Goal: Information Seeking & Learning: Learn about a topic

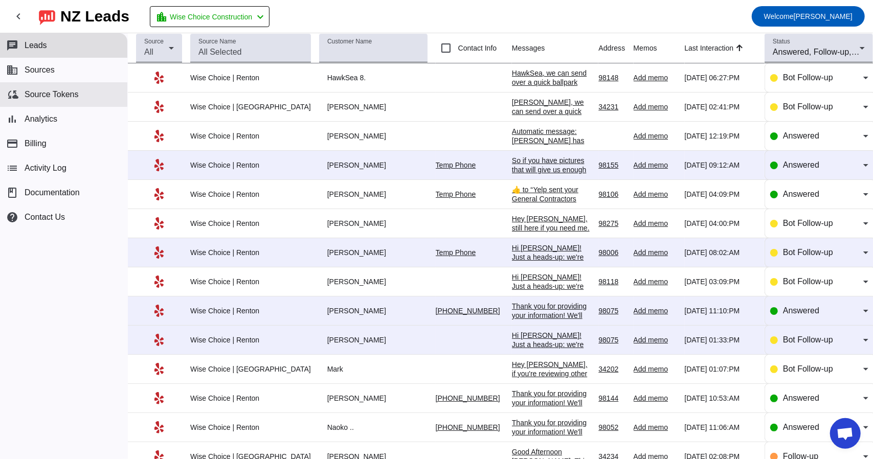
scroll to position [1665, 0]
click at [7, 13] on span at bounding box center [18, 16] width 25 height 25
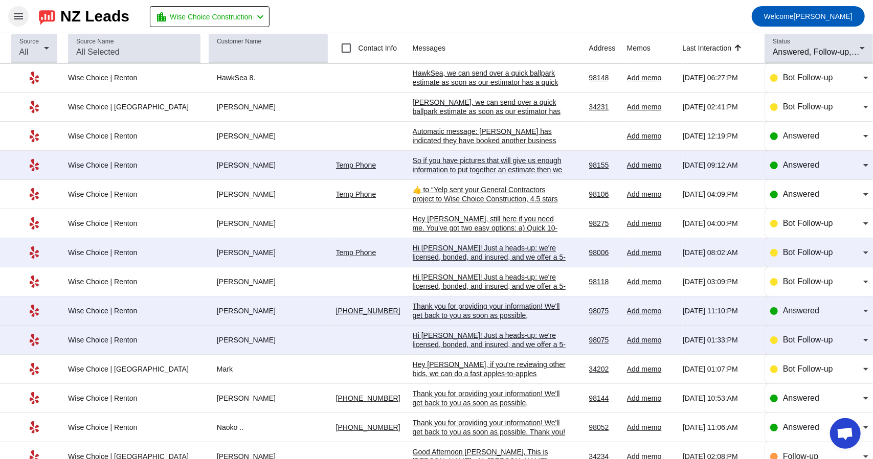
click at [16, 13] on mat-icon "menu" at bounding box center [18, 16] width 12 height 12
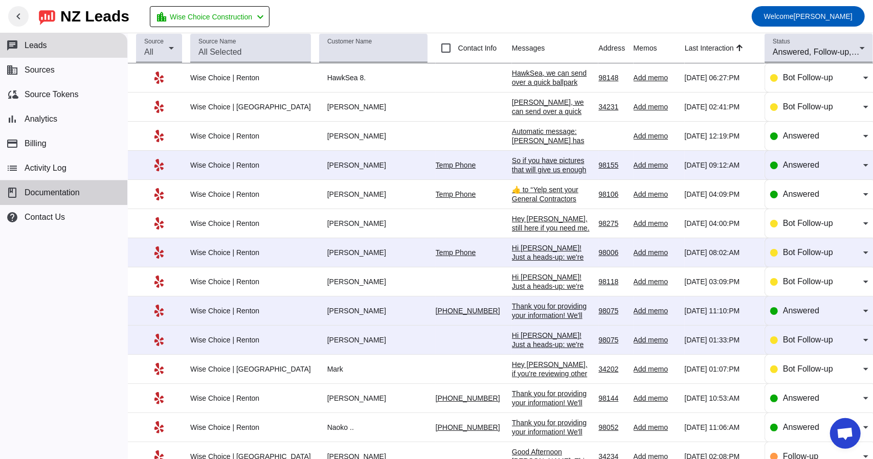
click at [33, 192] on span "Documentation" at bounding box center [52, 192] width 55 height 9
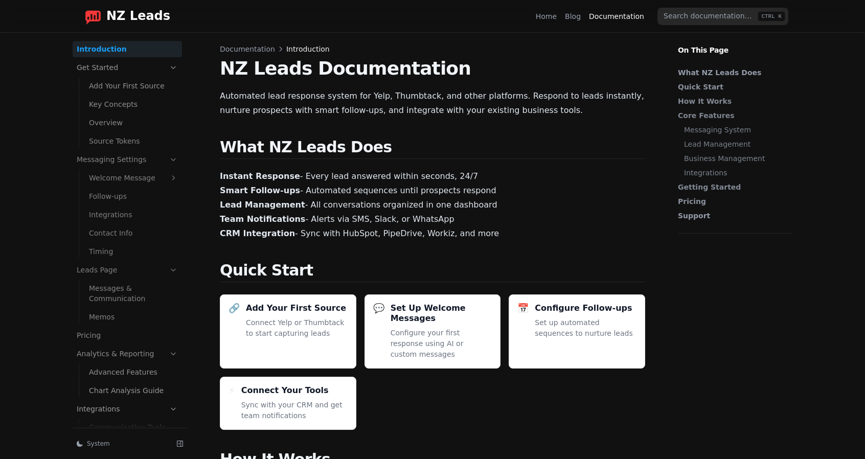
click at [91, 214] on link "Integrations" at bounding box center [133, 215] width 97 height 16
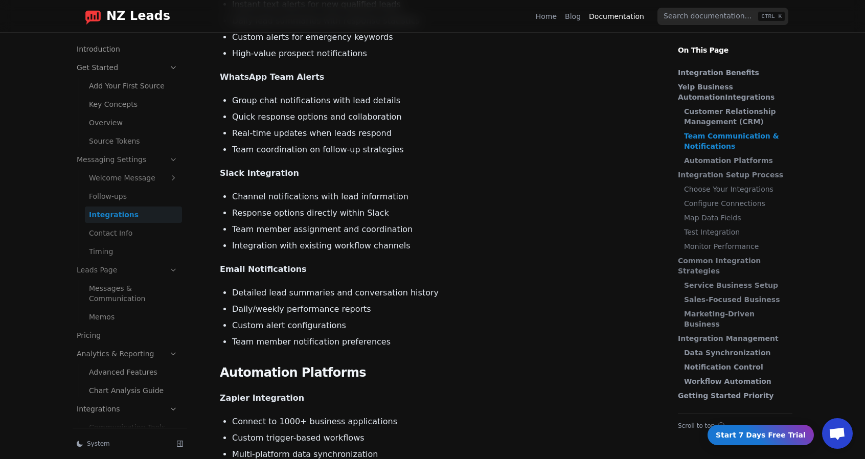
scroll to position [1585, 0]
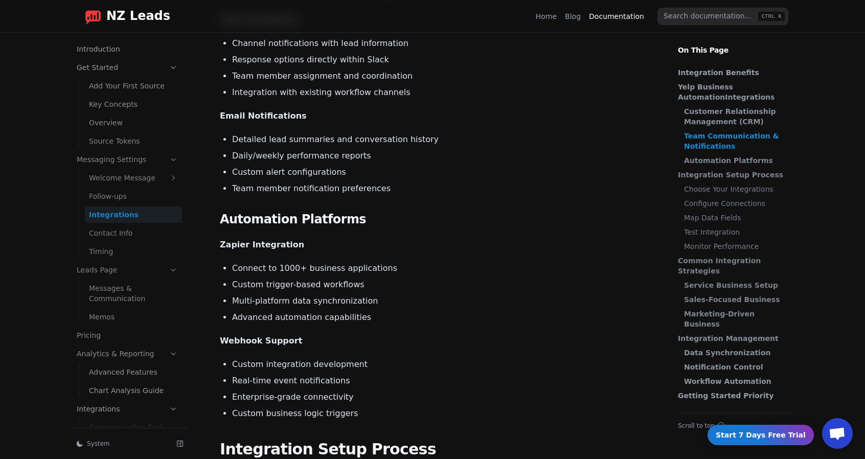
click at [684, 21] on input "search" at bounding box center [723, 16] width 131 height 17
type input "houzz"
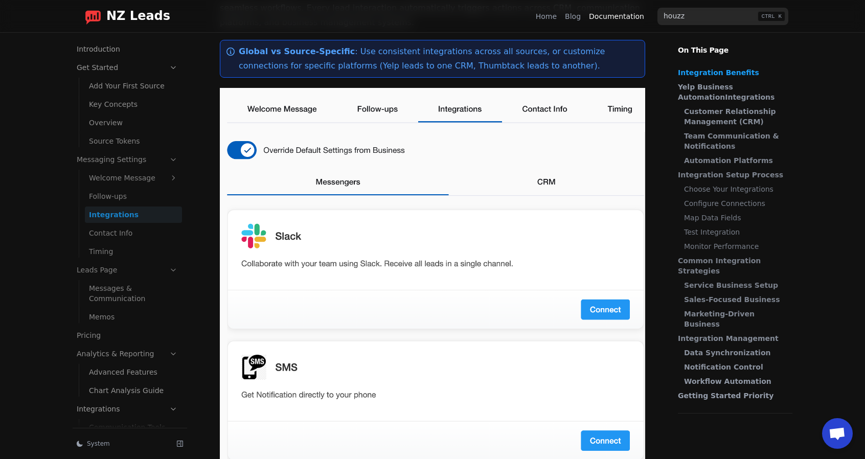
scroll to position [0, 0]
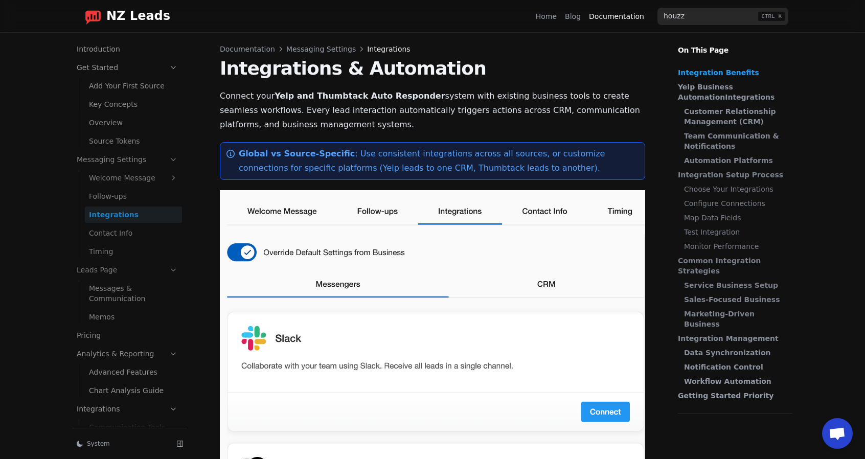
click at [109, 198] on link "Follow-ups" at bounding box center [133, 196] width 97 height 16
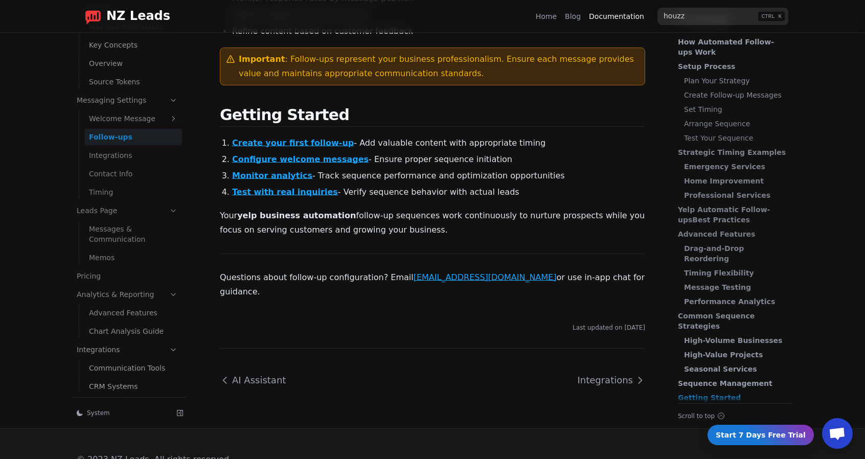
scroll to position [52, 0]
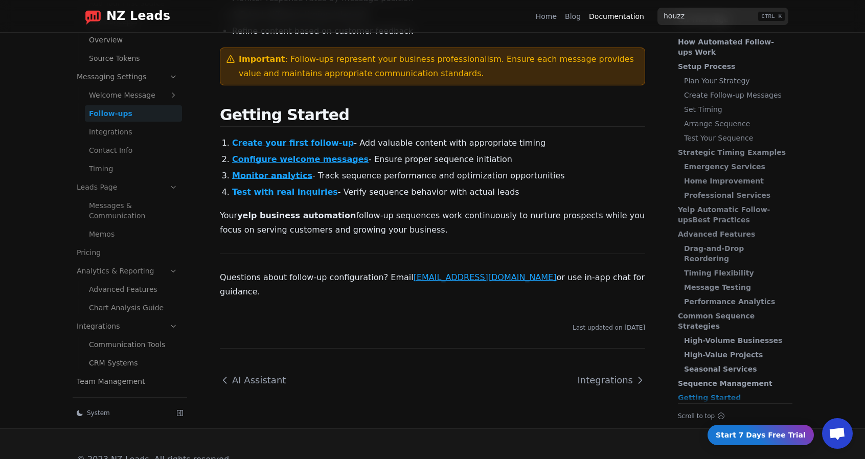
click at [118, 318] on link "Integrations" at bounding box center [127, 326] width 109 height 16
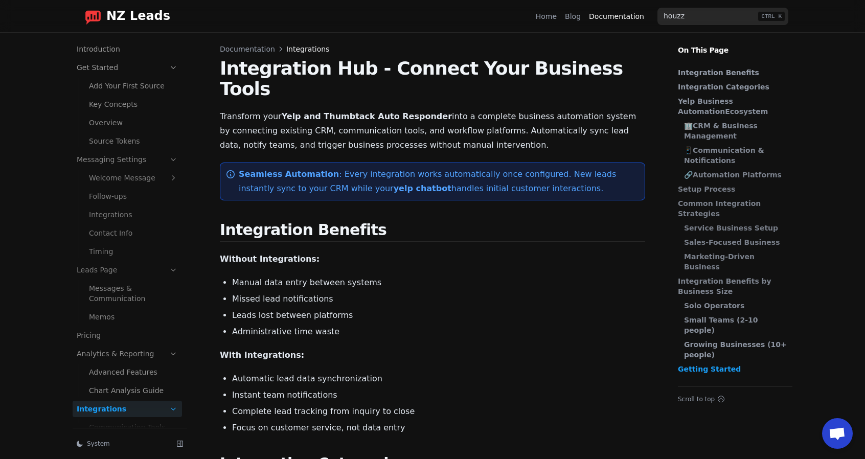
scroll to position [52, 0]
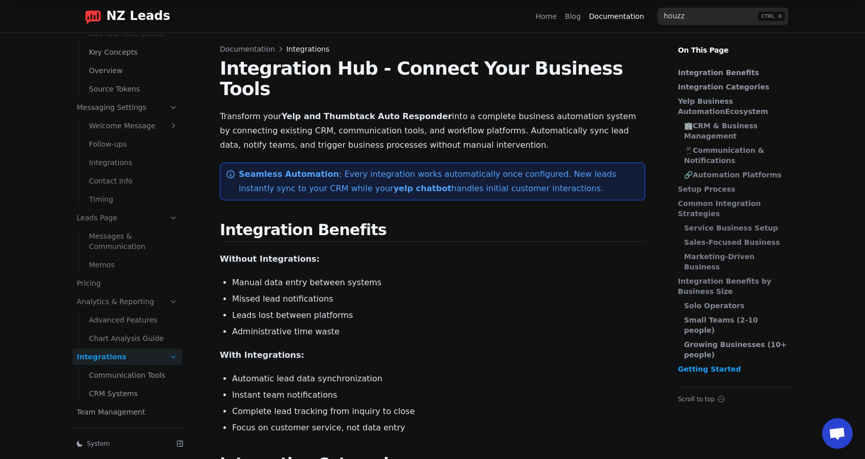
click at [118, 388] on link "CRM Systems" at bounding box center [133, 394] width 97 height 16
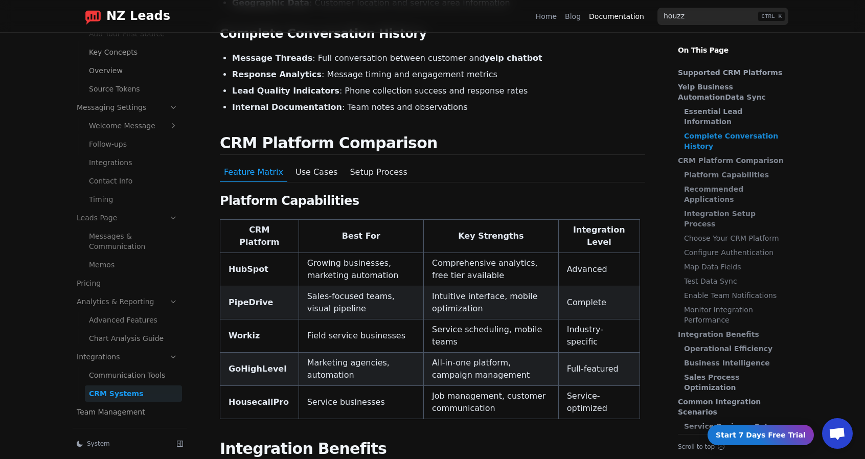
scroll to position [409, 0]
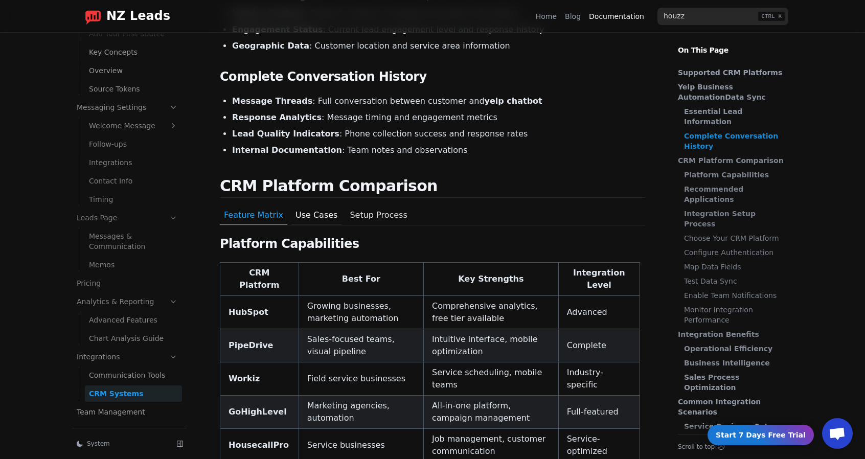
click at [313, 206] on button "Use Cases" at bounding box center [317, 215] width 50 height 19
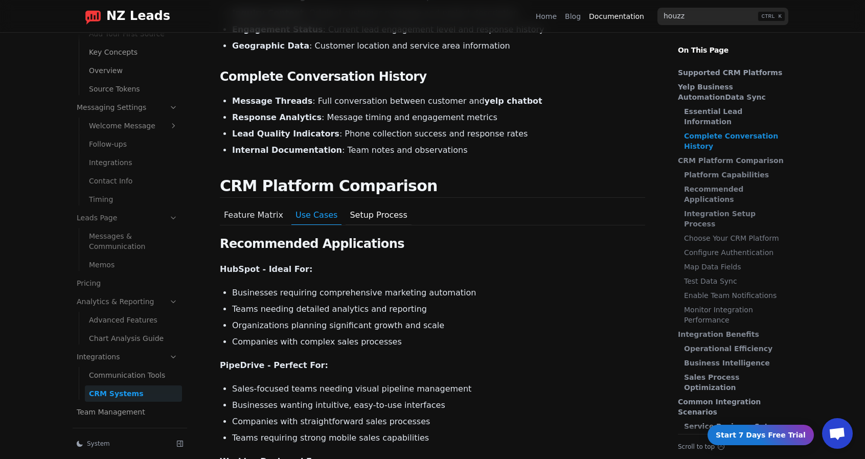
click at [357, 206] on button "Setup Process" at bounding box center [378, 215] width 65 height 19
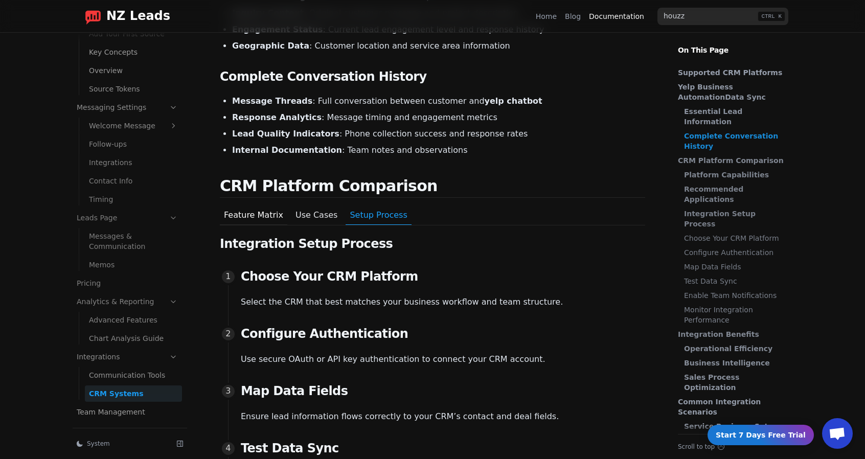
click at [237, 206] on button "Feature Matrix" at bounding box center [254, 215] width 68 height 19
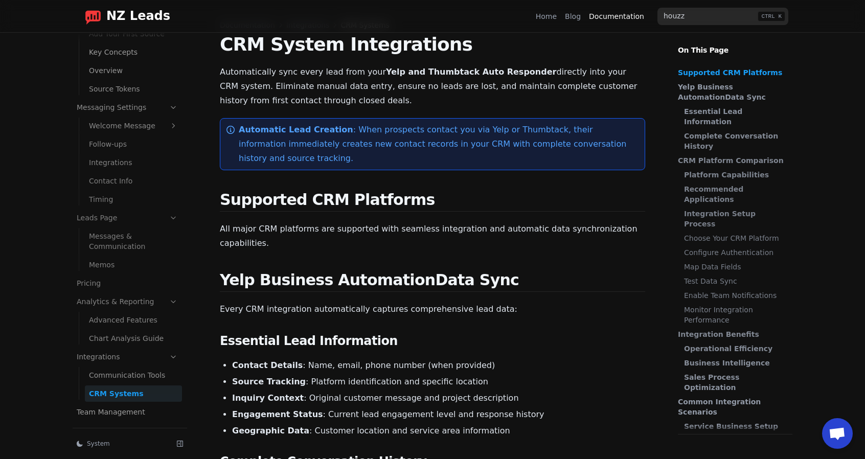
scroll to position [0, 0]
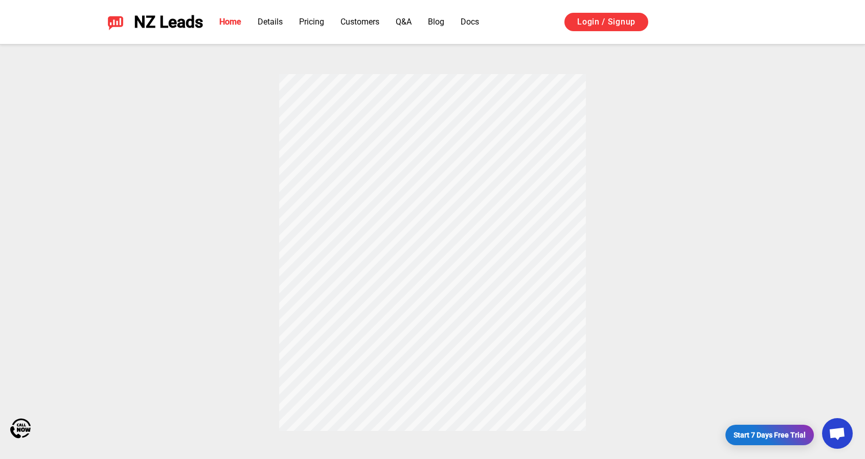
scroll to position [1665, 0]
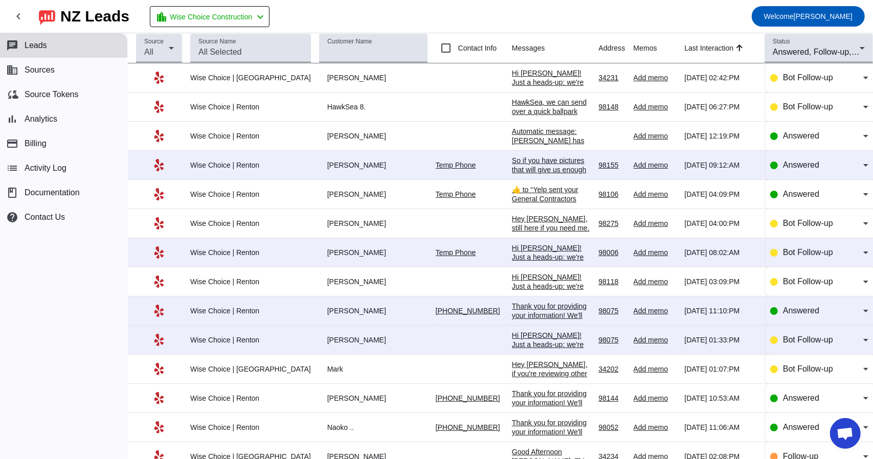
scroll to position [1665, 0]
click at [540, 80] on div "Hi [PERSON_NAME]! Just a heads-up: we're licensed, bonded, and insured, and we …" at bounding box center [551, 119] width 79 height 101
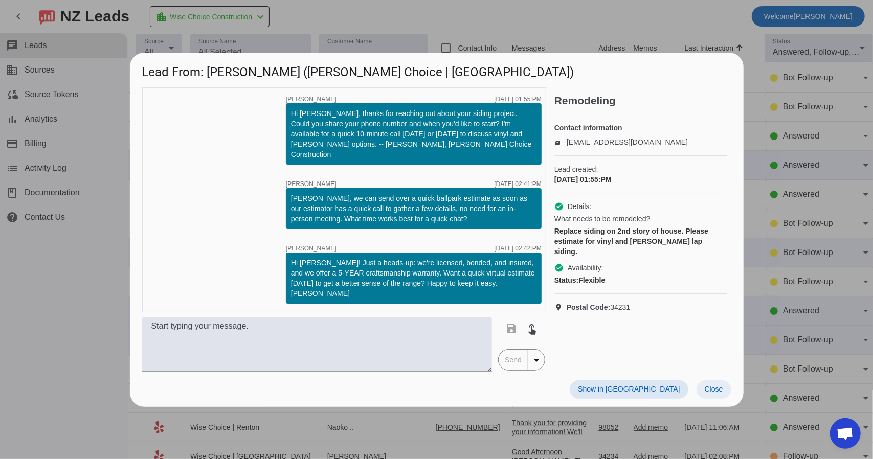
click at [707, 381] on span at bounding box center [714, 390] width 35 height 18
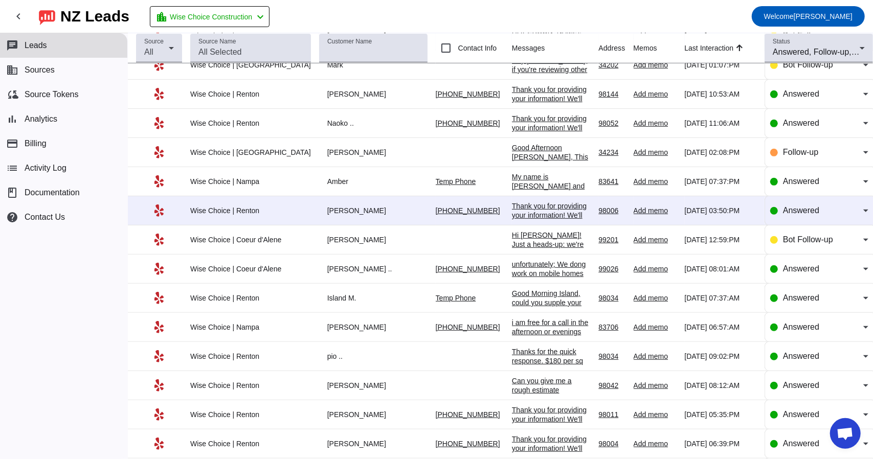
scroll to position [0, 0]
